Goal: Information Seeking & Learning: Check status

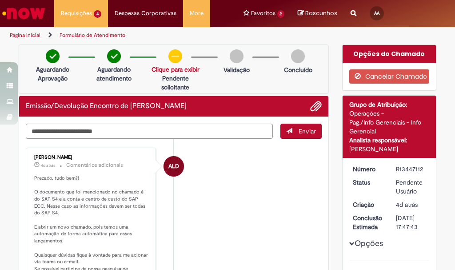
scroll to position [222, 0]
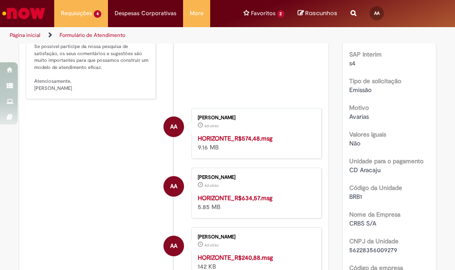
click at [270, 197] on strong "HORIZONTE_R$634,57.msg" at bounding box center [235, 198] width 75 height 8
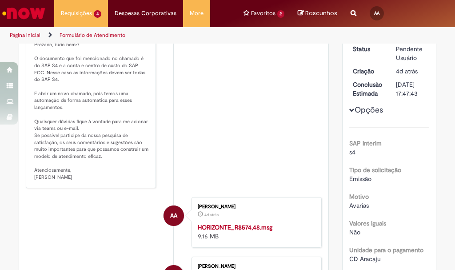
scroll to position [0, 0]
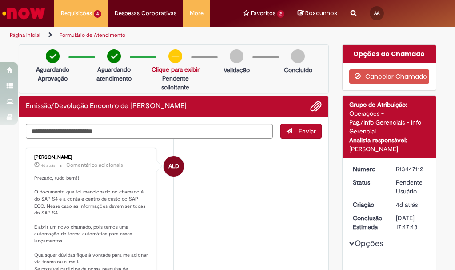
click at [177, 67] on link "Clique para exibir" at bounding box center [176, 69] width 48 height 8
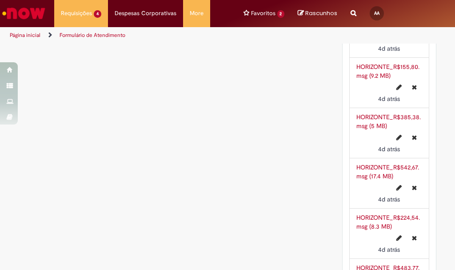
scroll to position [978, 0]
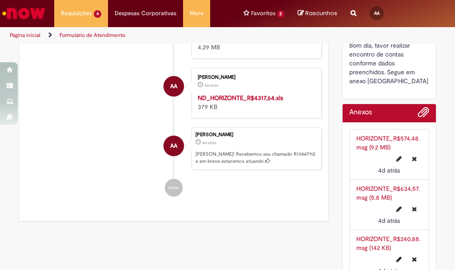
click at [53, 104] on li "AA [PERSON_NAME] 4d atrás 4 dias atrás ND_HORIZONTE_R$4317,64.xls 379 KB" at bounding box center [174, 93] width 296 height 51
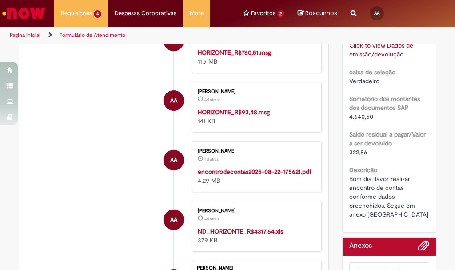
scroll to position [1022, 0]
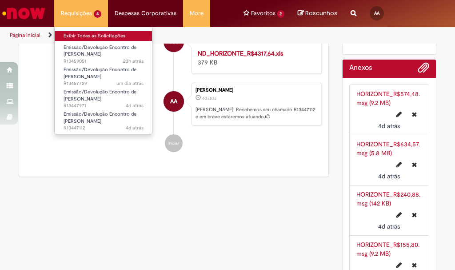
click at [89, 36] on link "Exibir Todas as Solicitações" at bounding box center [104, 36] width 98 height 10
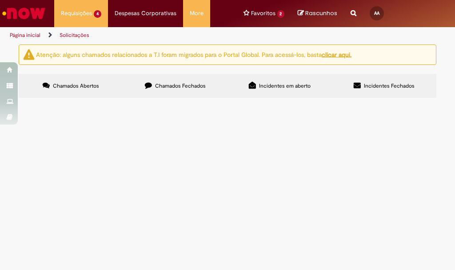
click at [0, 0] on span "Boa tarde, favor realizar encontro de contas conforme dados preenchidos. Segue …" at bounding box center [0, 0] width 0 height 0
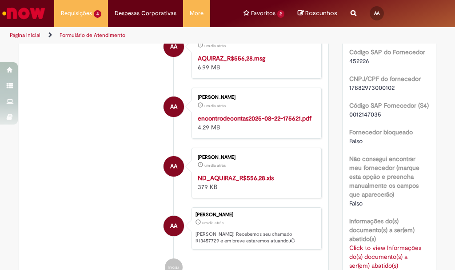
scroll to position [411, 0]
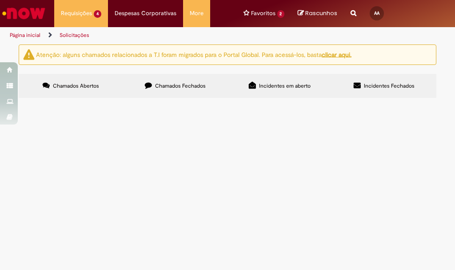
click at [0, 0] on span "Boa tarde, favor realizar encontro de contas conforme dados preenchidos. Segue …" at bounding box center [0, 0] width 0 height 0
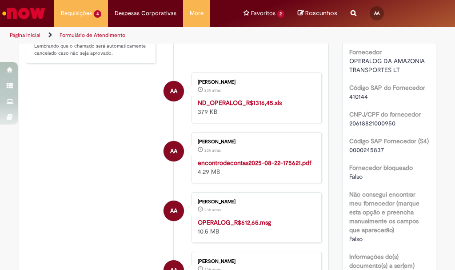
scroll to position [278, 0]
